Goal: Task Accomplishment & Management: Manage account settings

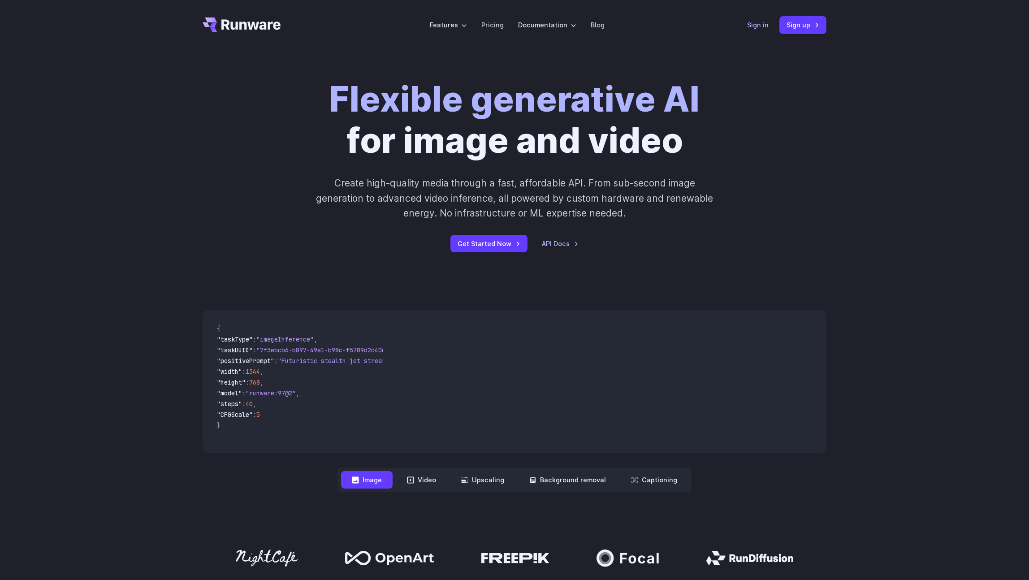
click at [759, 26] on link "Sign in" at bounding box center [758, 25] width 22 height 10
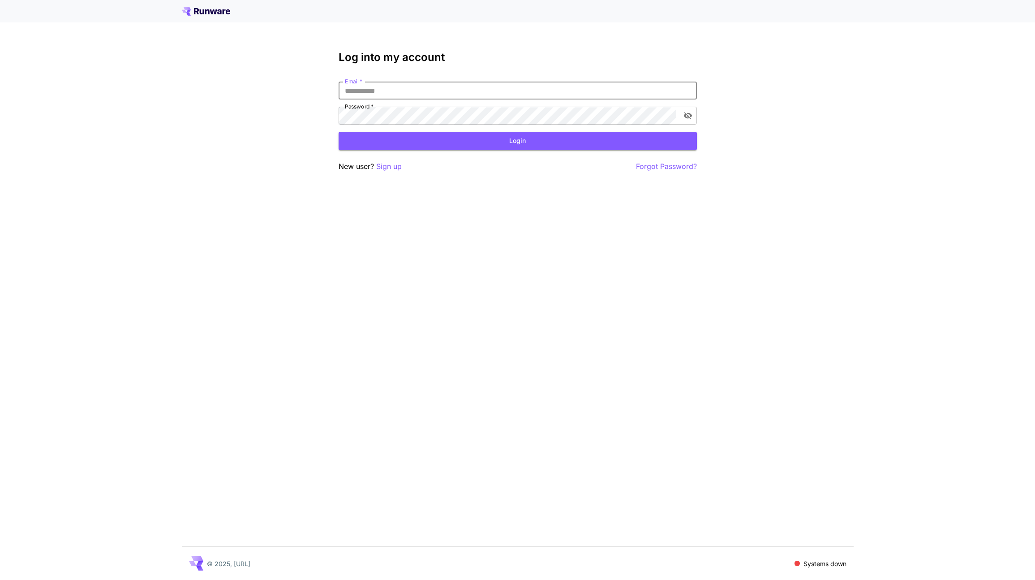
click at [0, 579] on com-1password-button at bounding box center [0, 580] width 0 height 0
click at [796, 73] on div "Log into my account Email   * Email   * Password   * Password   * Login New use…" at bounding box center [517, 290] width 1035 height 580
